Goal: Transaction & Acquisition: Purchase product/service

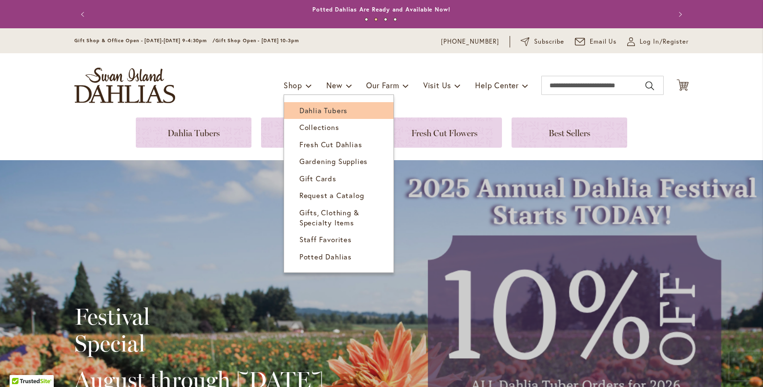
click at [310, 107] on span "Dahlia Tubers" at bounding box center [323, 111] width 48 height 10
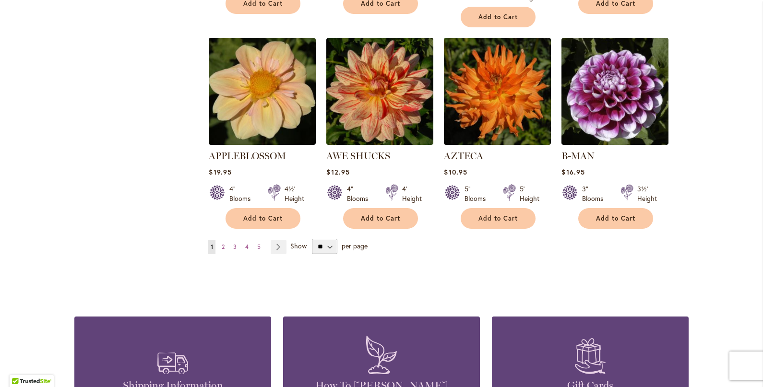
scroll to position [823, 0]
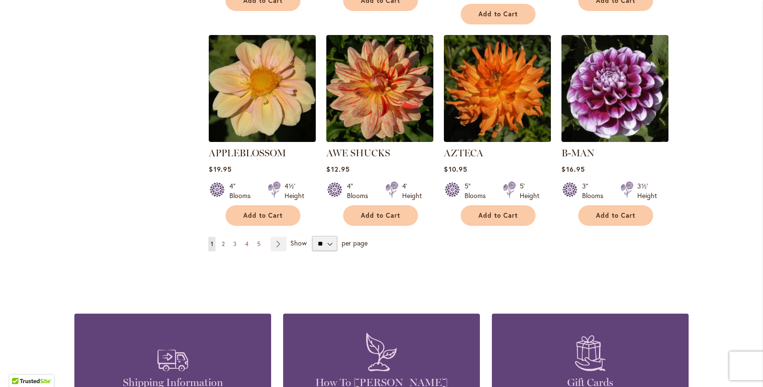
click at [225, 240] on span "2" at bounding box center [223, 243] width 3 height 7
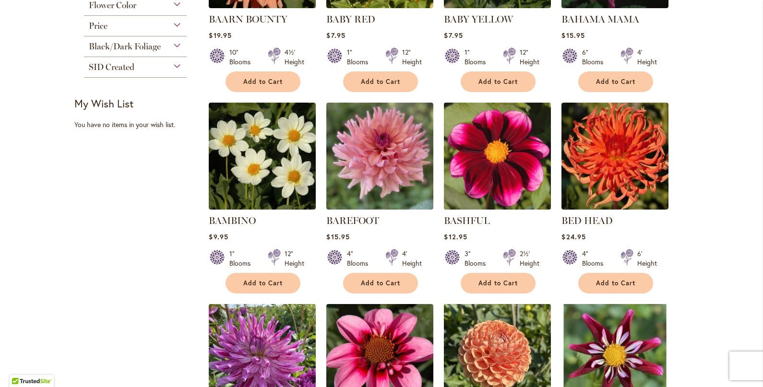
scroll to position [337, 0]
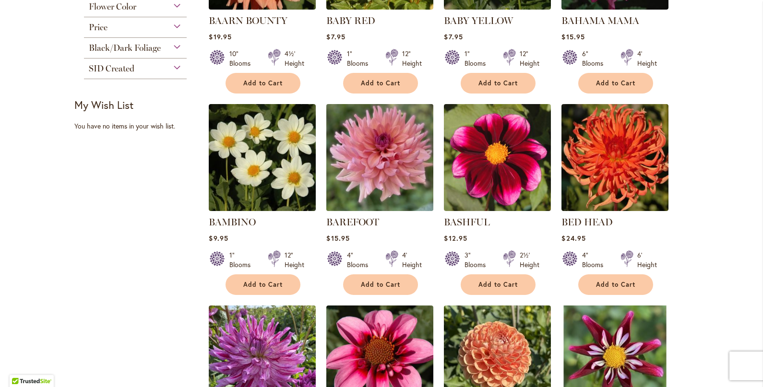
click at [375, 151] on img at bounding box center [380, 158] width 112 height 112
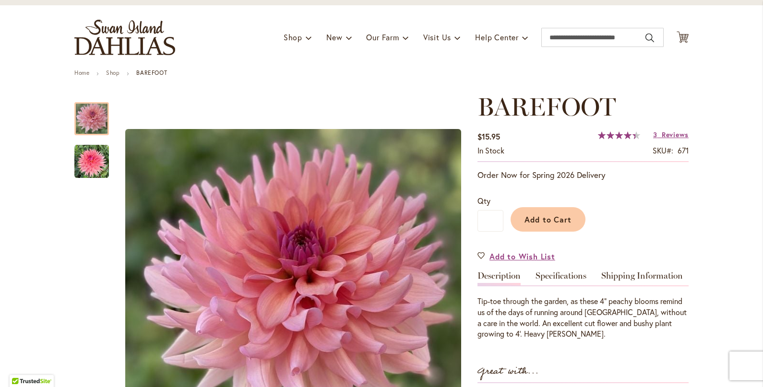
scroll to position [39, 0]
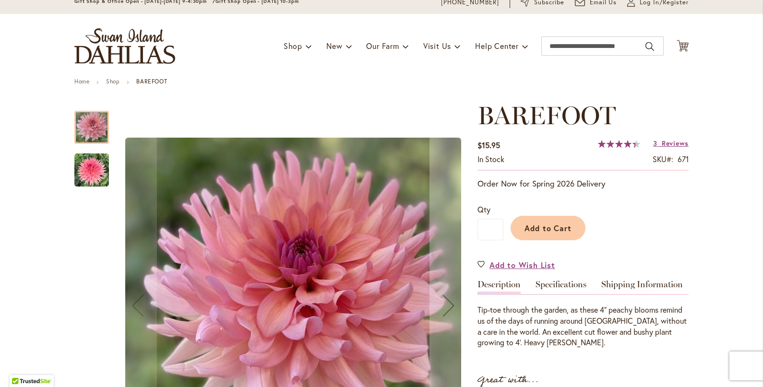
click at [75, 167] on img "BAREFOOT" at bounding box center [91, 170] width 35 height 35
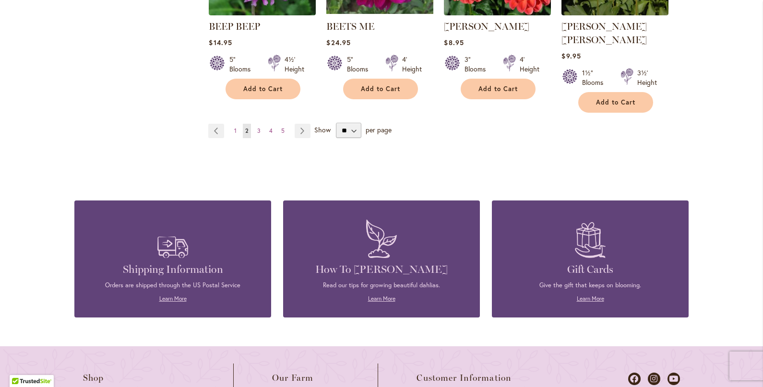
scroll to position [939, 0]
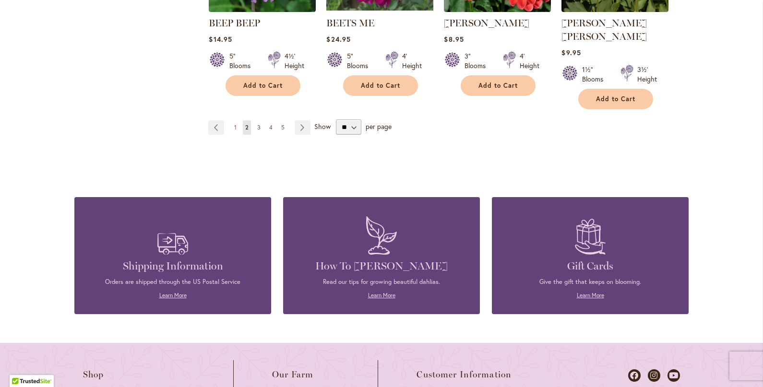
click at [256, 120] on link "Page 3" at bounding box center [259, 127] width 8 height 14
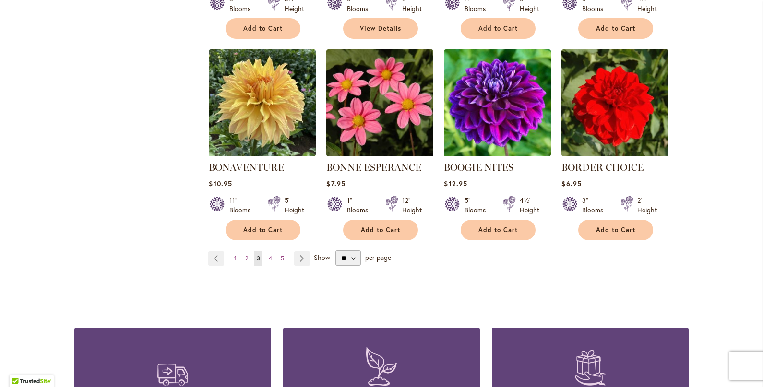
scroll to position [796, 0]
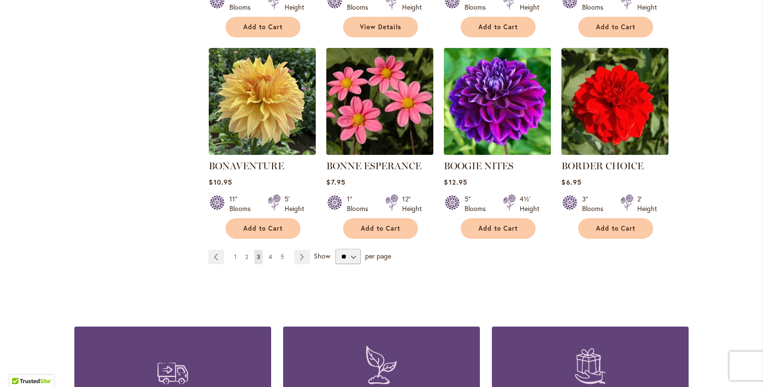
click at [269, 255] on span "4" at bounding box center [270, 256] width 3 height 7
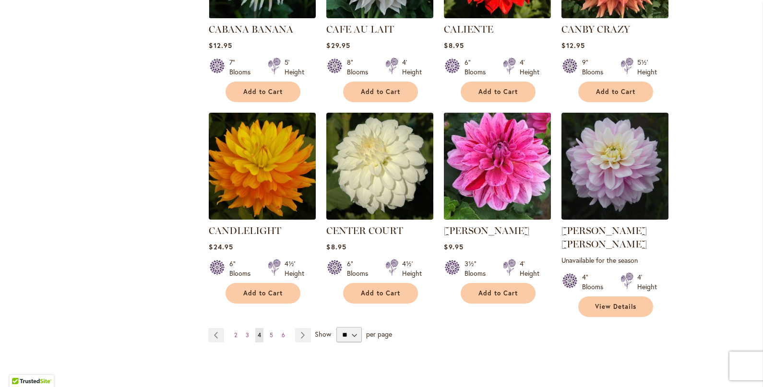
scroll to position [749, 0]
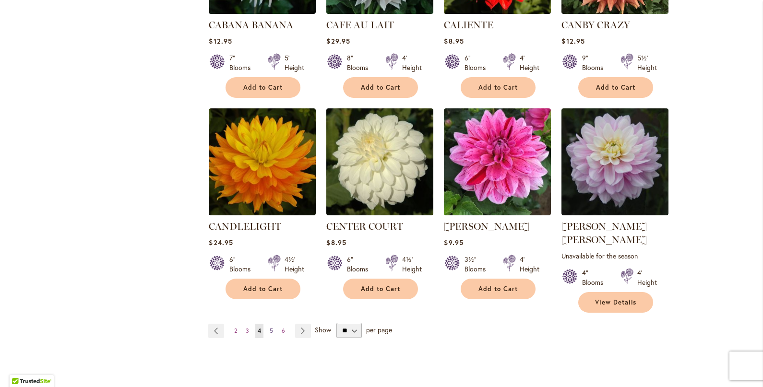
click at [267, 324] on link "Page 5" at bounding box center [271, 331] width 8 height 14
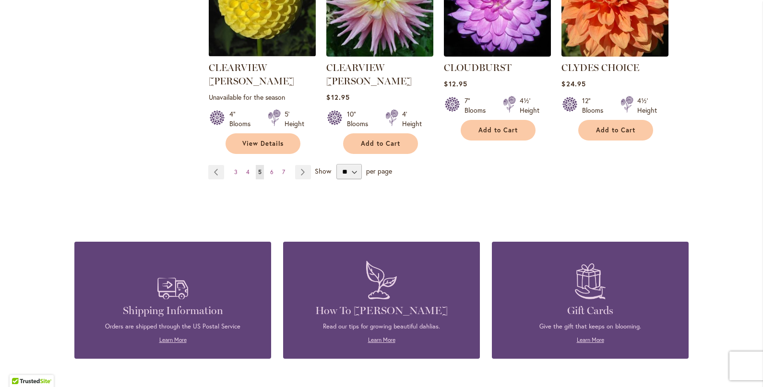
scroll to position [923, 0]
